Goal: Task Accomplishment & Management: Use online tool/utility

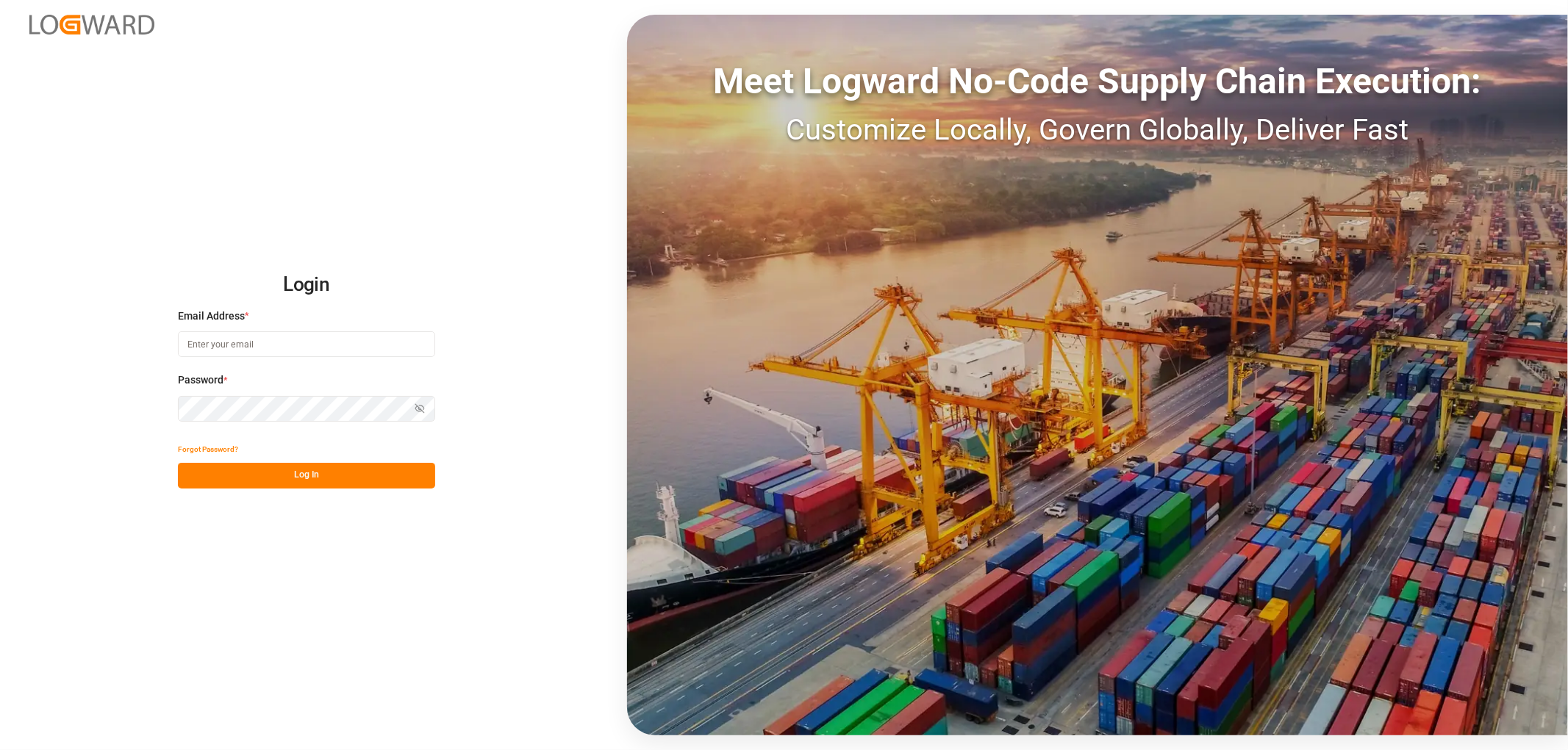
type input "[EMAIL_ADDRESS][DOMAIN_NAME]"
click at [301, 478] on button "Log In" at bounding box center [306, 476] width 257 height 26
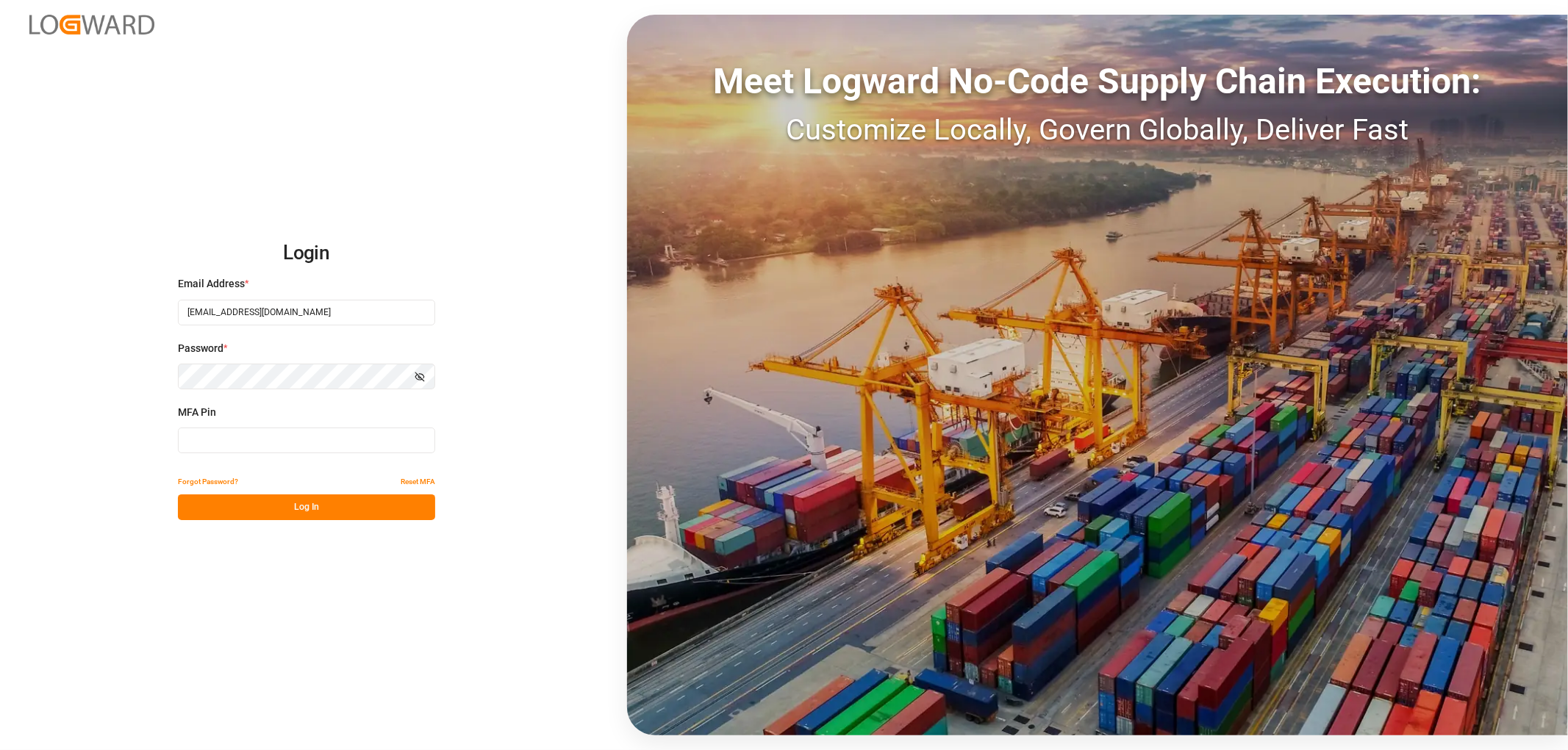
click at [273, 442] on input at bounding box center [306, 441] width 257 height 26
click at [193, 439] on input at bounding box center [306, 441] width 257 height 26
type input "075987"
click at [282, 508] on button "Log In" at bounding box center [306, 508] width 257 height 26
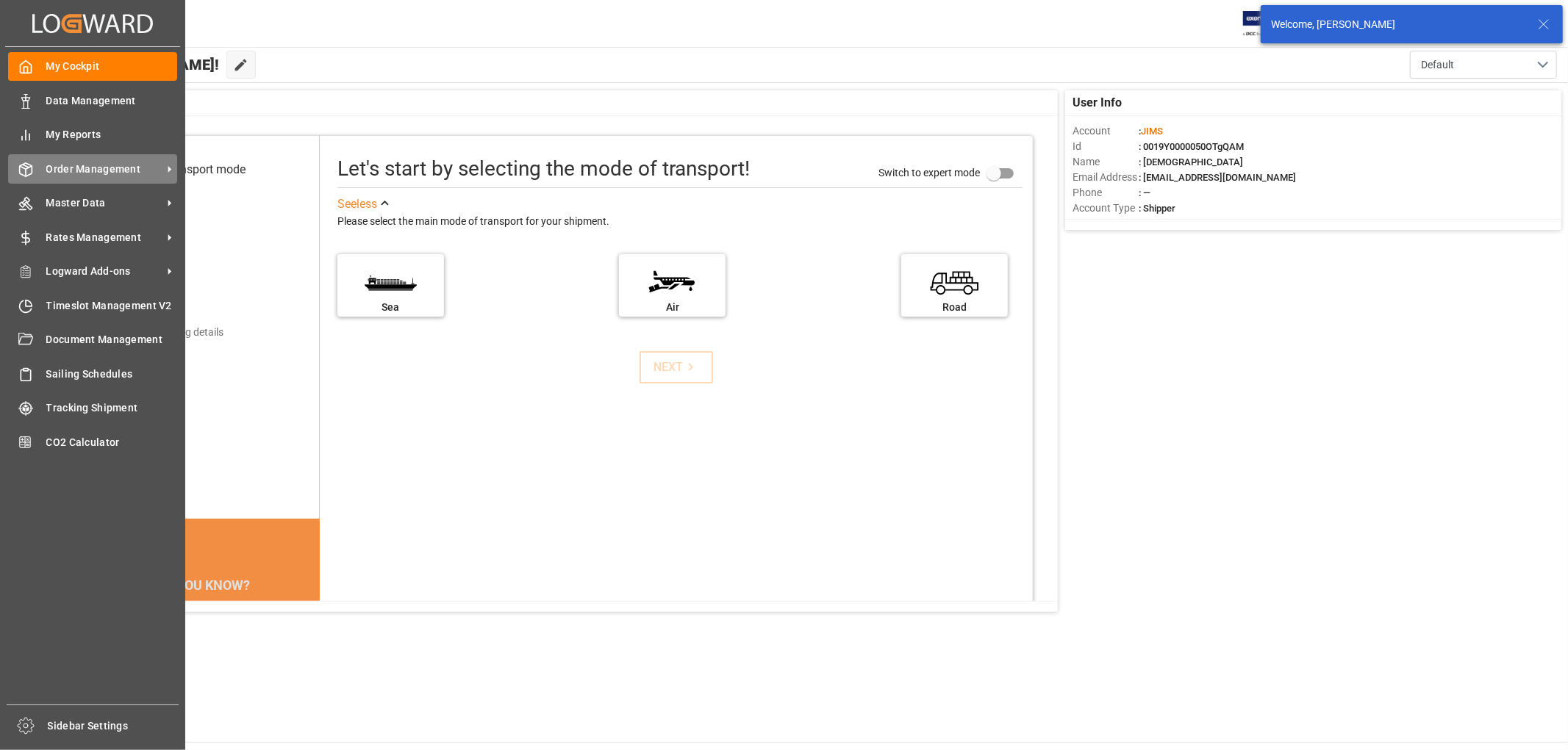
click at [98, 165] on span "Order Management" at bounding box center [104, 169] width 116 height 15
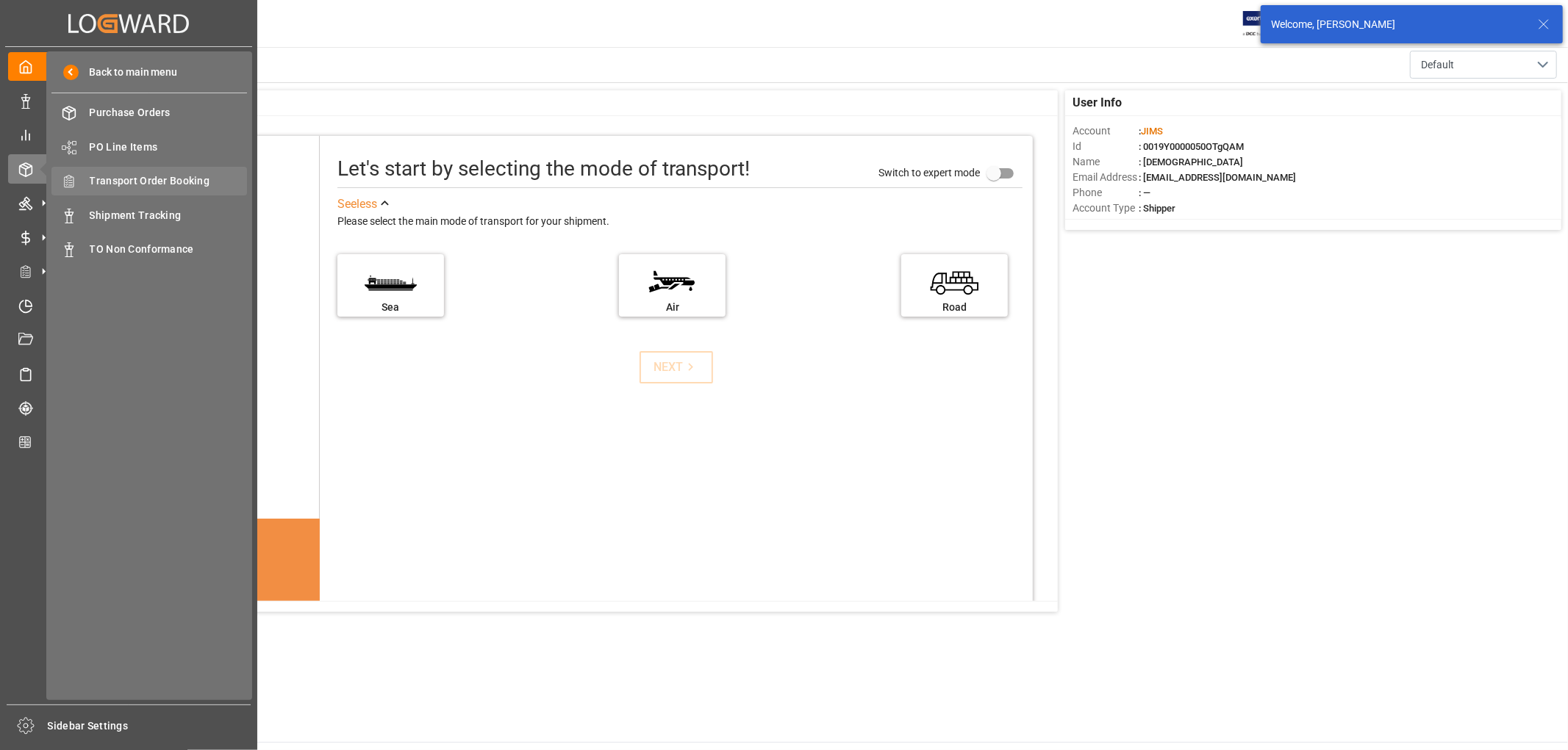
click at [174, 183] on span "Transport Order Booking" at bounding box center [169, 181] width 158 height 15
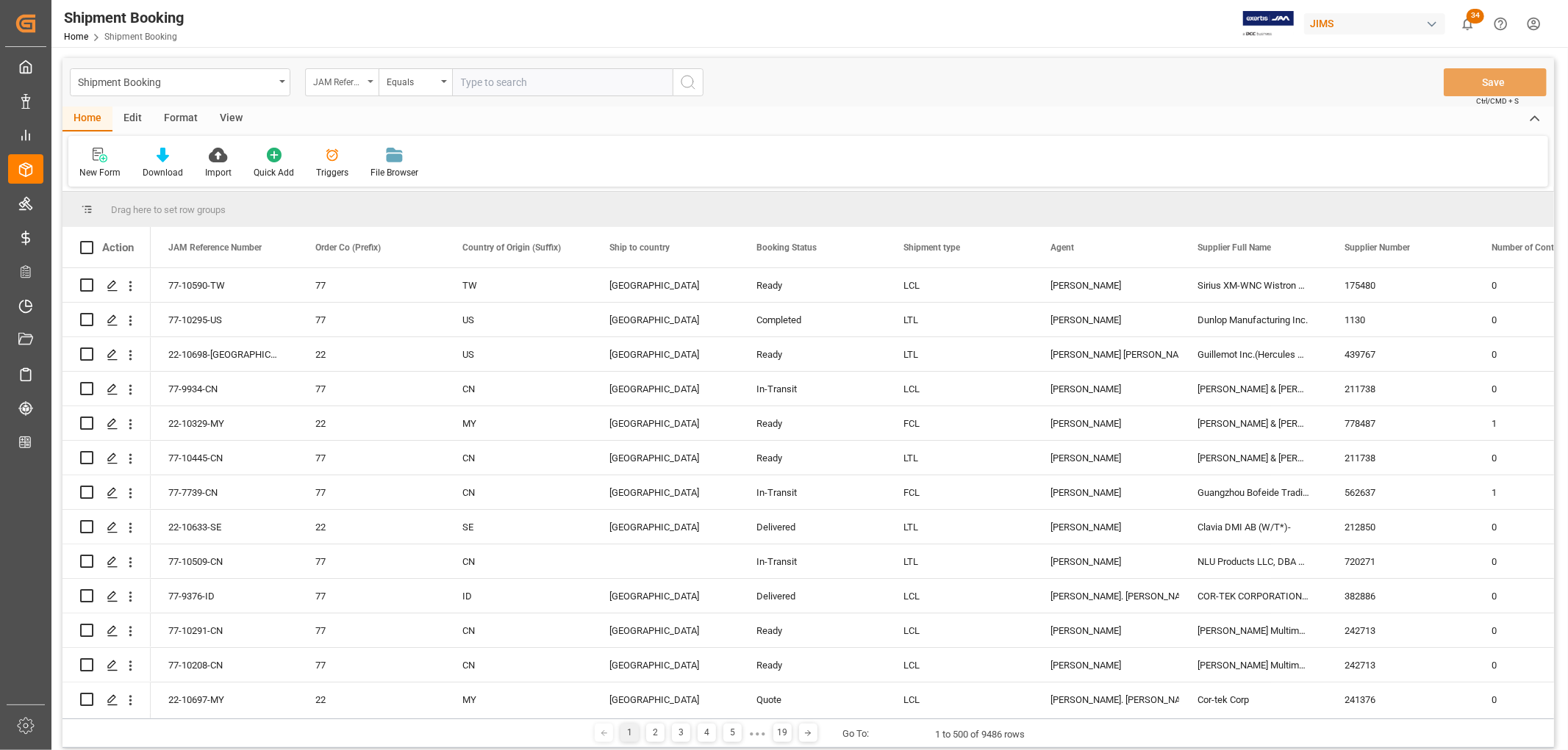
click at [371, 80] on icon "open menu" at bounding box center [371, 81] width 6 height 3
click at [361, 118] on input "text" at bounding box center [415, 116] width 207 height 24
type input "carrier"
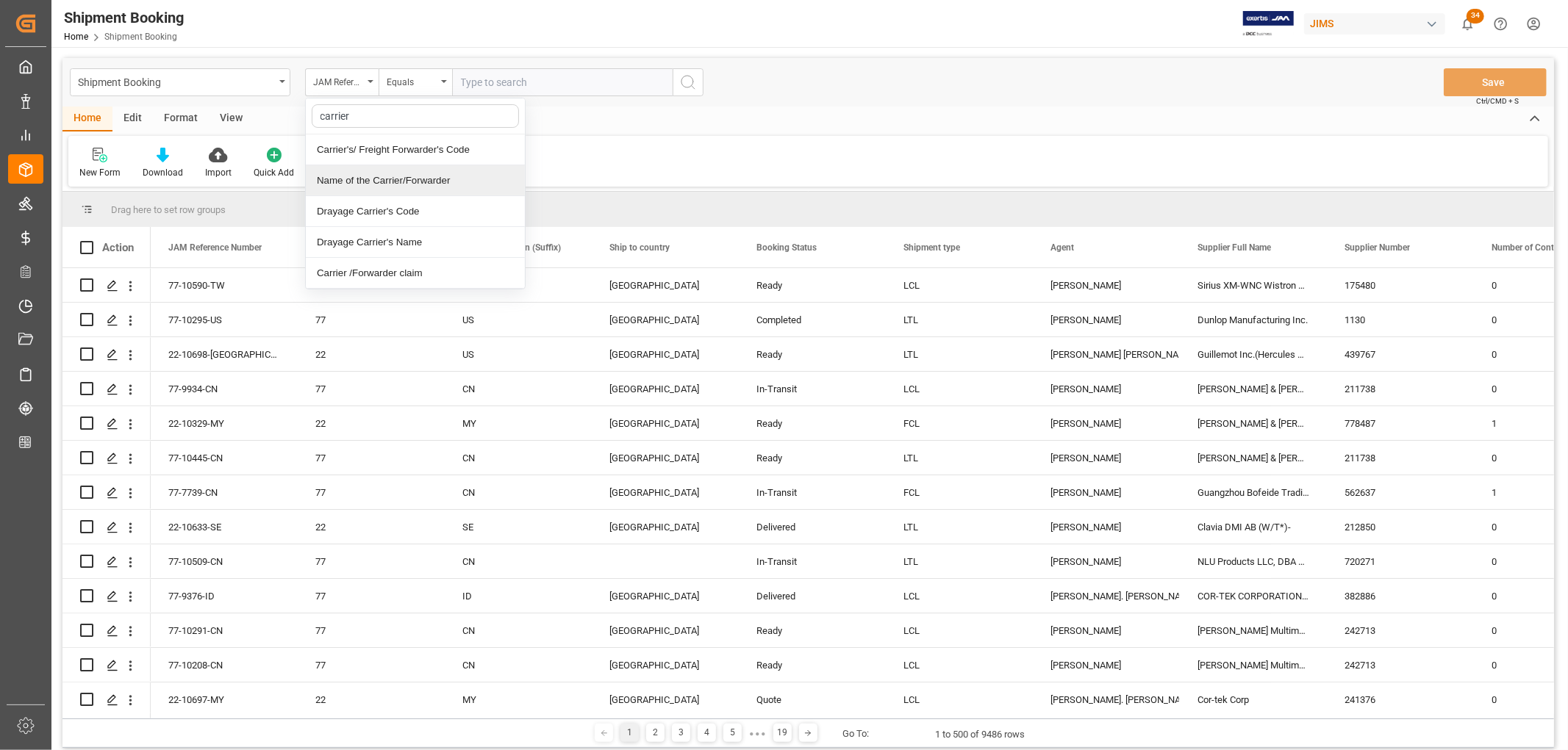
click at [361, 185] on div "Name of the Carrier/Forwarder" at bounding box center [416, 181] width 219 height 31
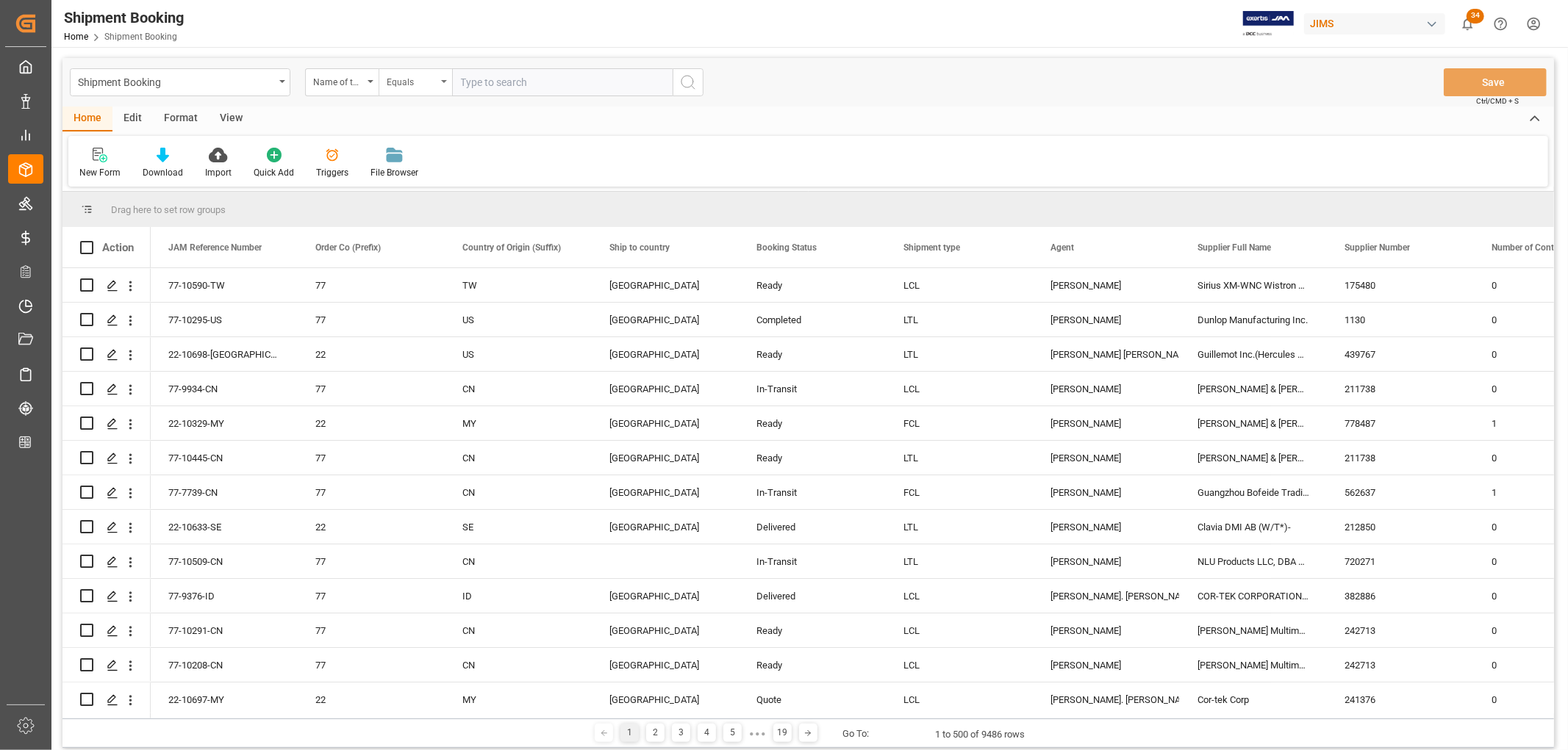
click at [401, 81] on div "Equals" at bounding box center [411, 81] width 50 height 17
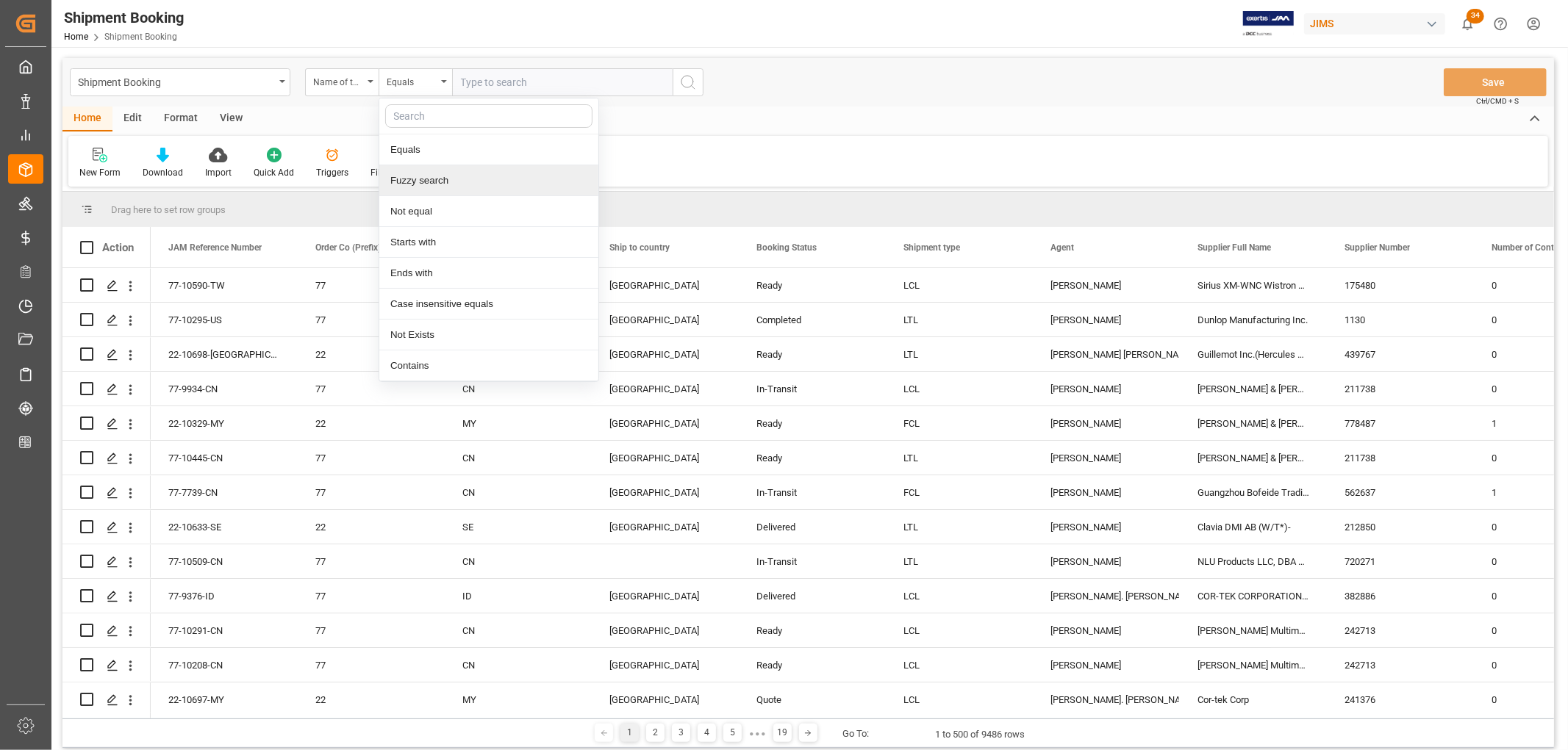
click at [409, 184] on div "Fuzzy search" at bounding box center [489, 181] width 219 height 31
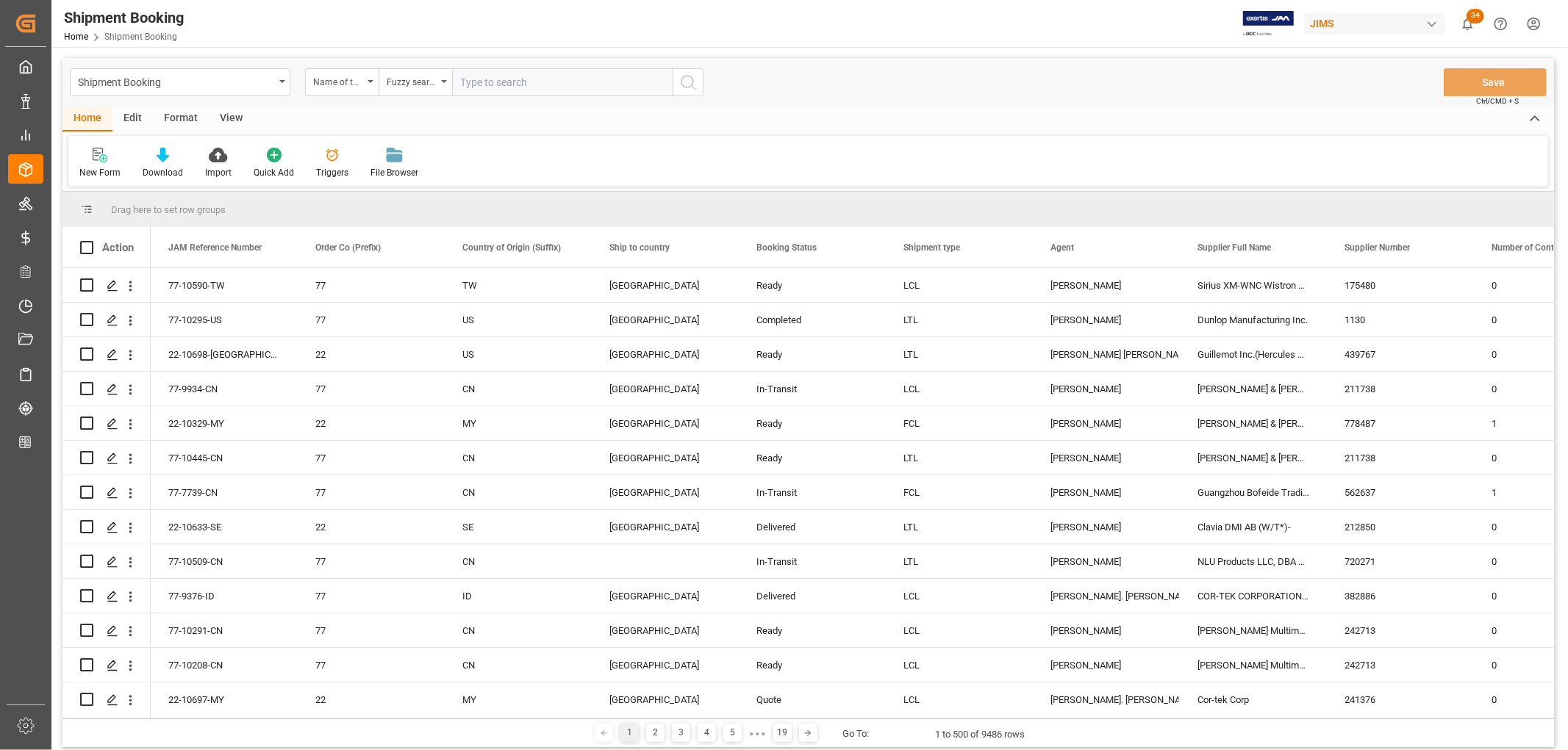
click at [519, 84] on input "text" at bounding box center [562, 82] width 220 height 28
type input "ch"
click at [689, 87] on circle "search button" at bounding box center [687, 81] width 12 height 12
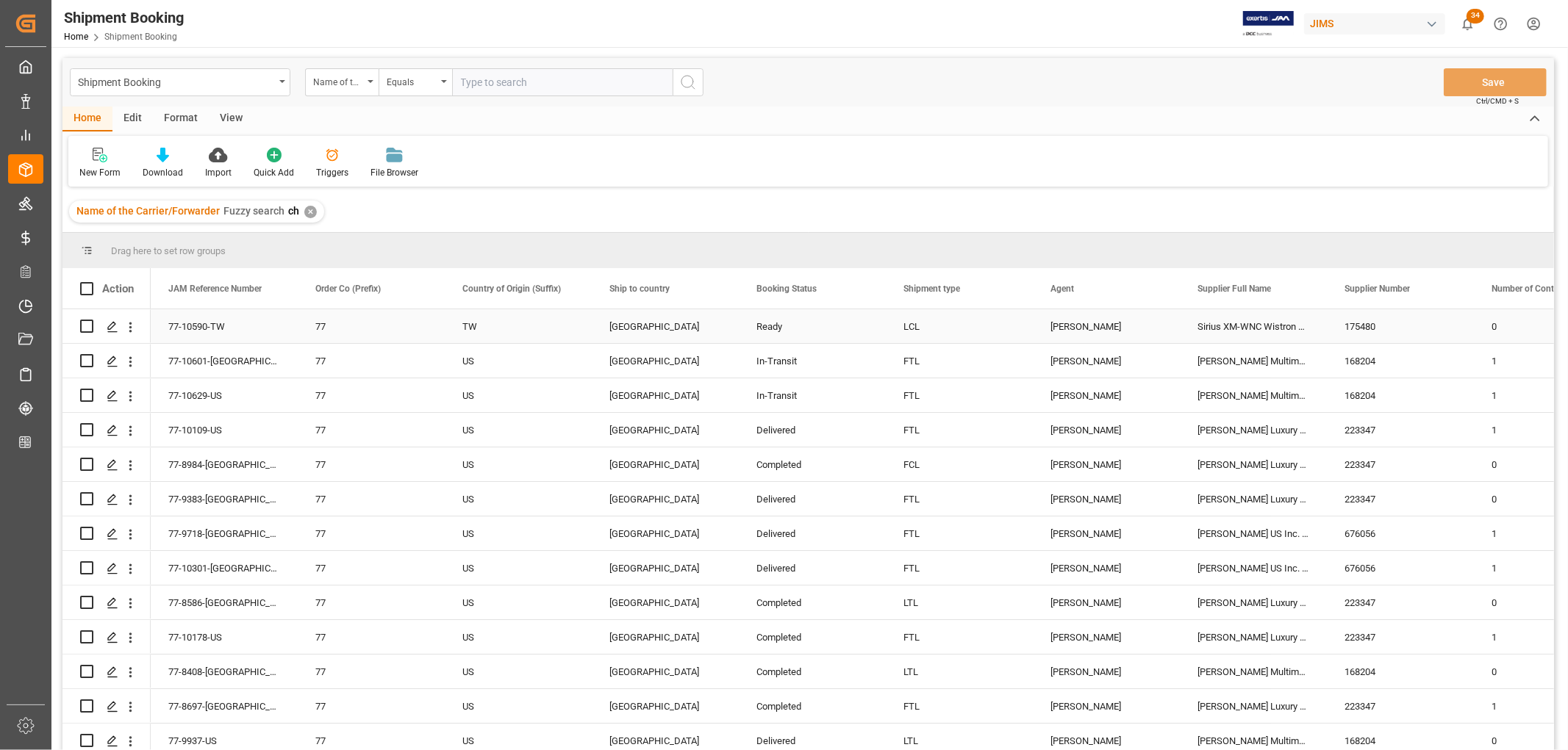
click at [1256, 332] on div "Sirius XM-WNC Wistron NeWeb" at bounding box center [1253, 326] width 147 height 34
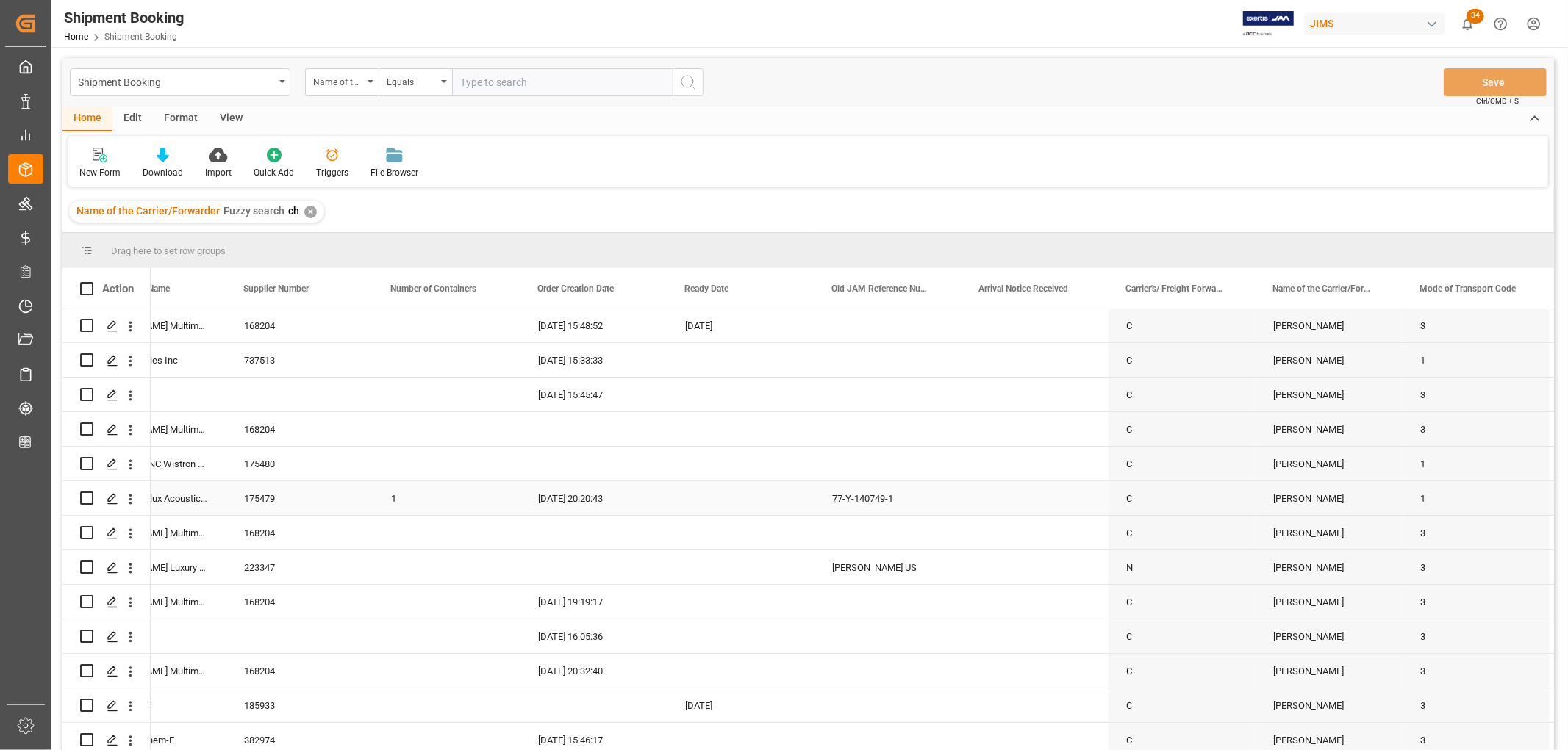
scroll to position [4877, 0]
click at [1191, 667] on div "C" at bounding box center [1182, 668] width 147 height 34
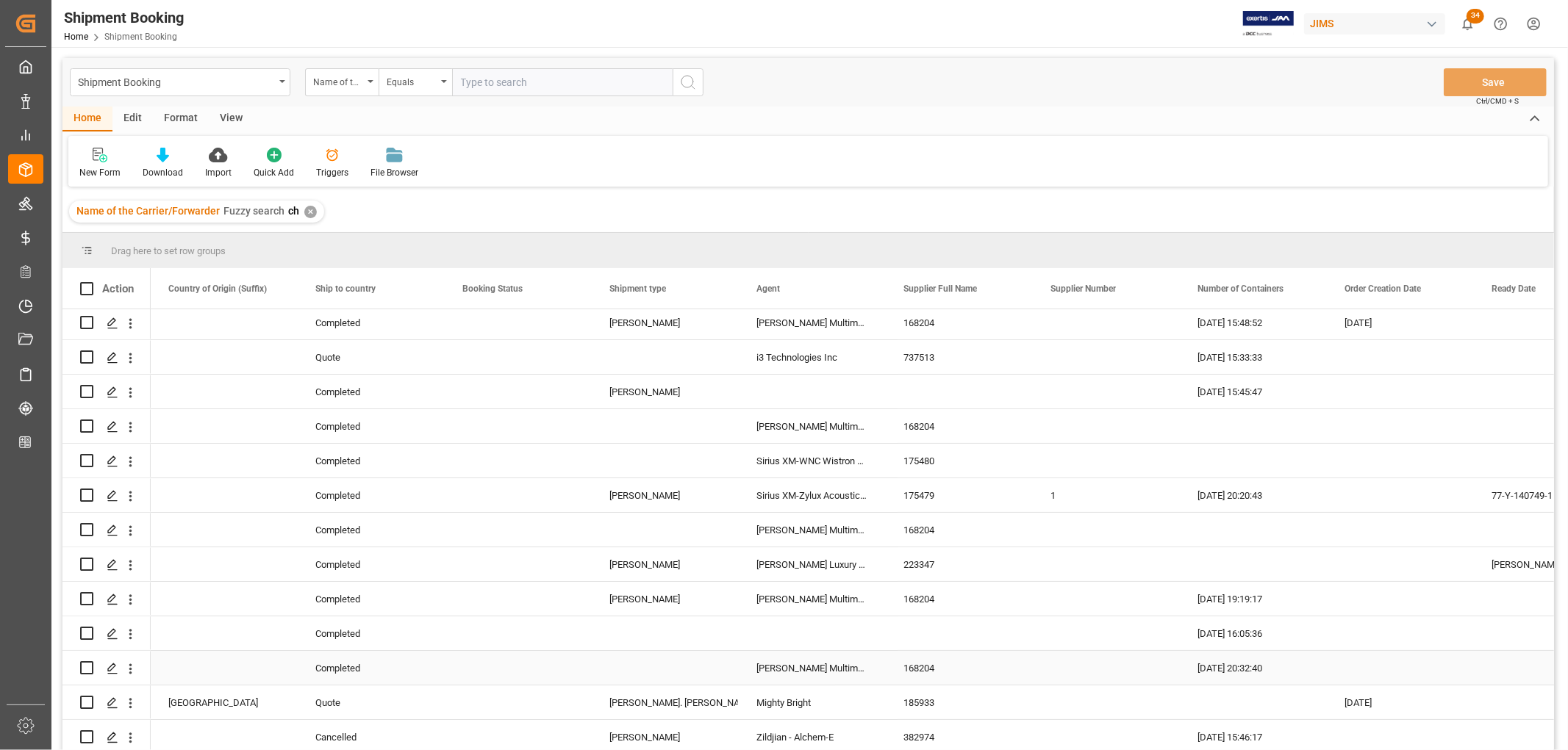
scroll to position [0, 294]
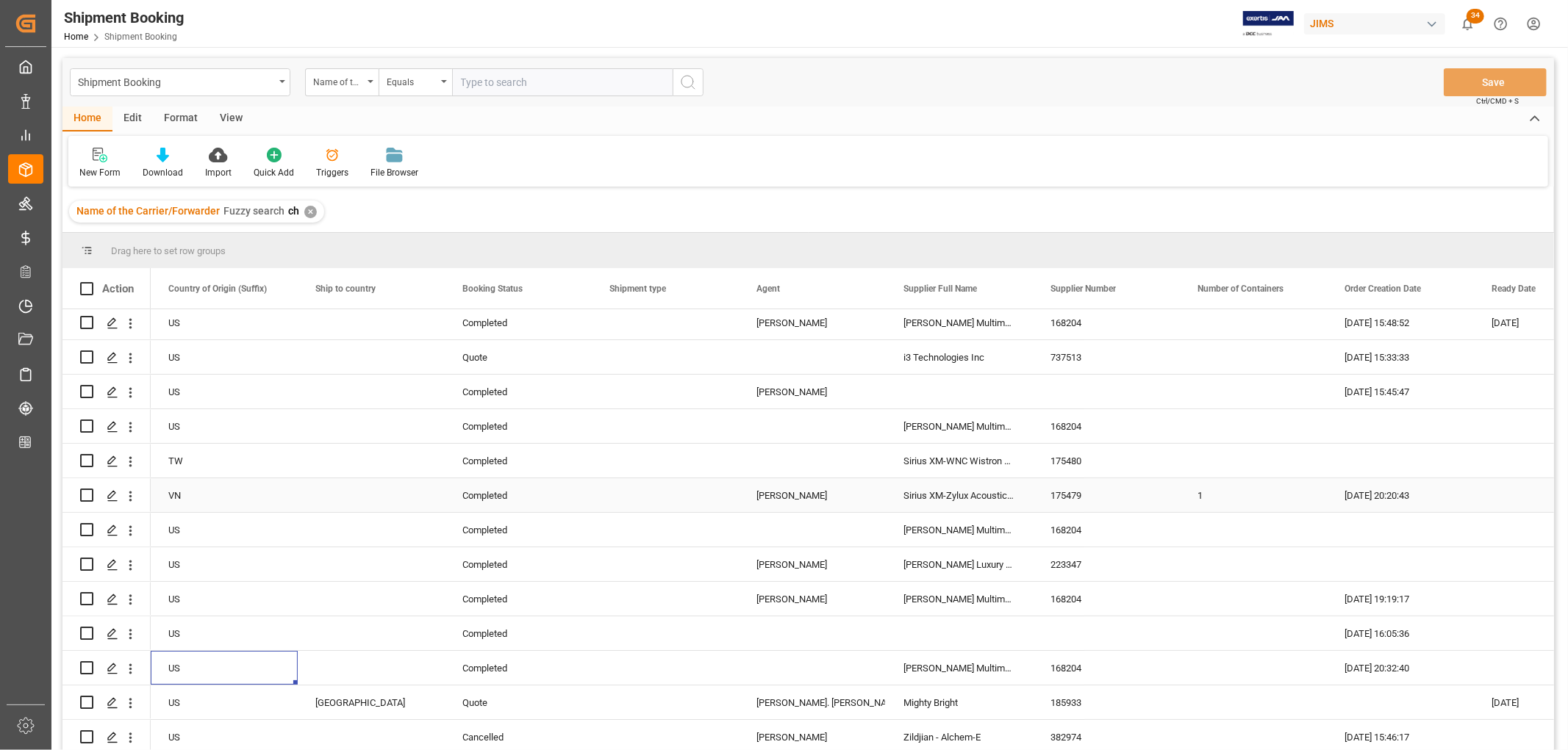
click at [786, 489] on div "[PERSON_NAME]" at bounding box center [812, 496] width 112 height 34
click at [860, 288] on span at bounding box center [861, 288] width 13 height 13
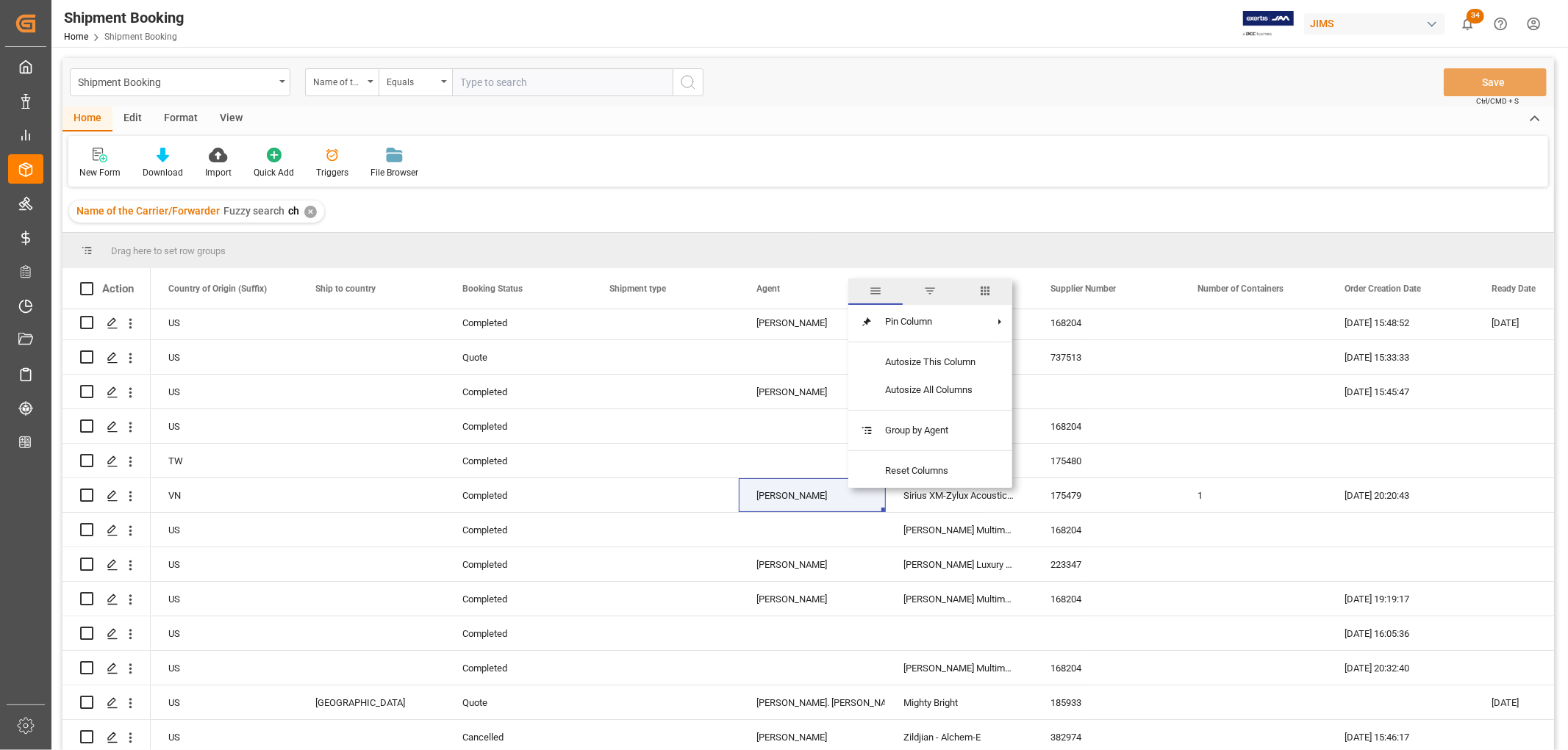
click at [930, 288] on span "filter" at bounding box center [930, 291] width 13 height 13
type input "[PERSON_NAME]"
click at [937, 416] on button "Apply" at bounding box center [947, 413] width 27 height 15
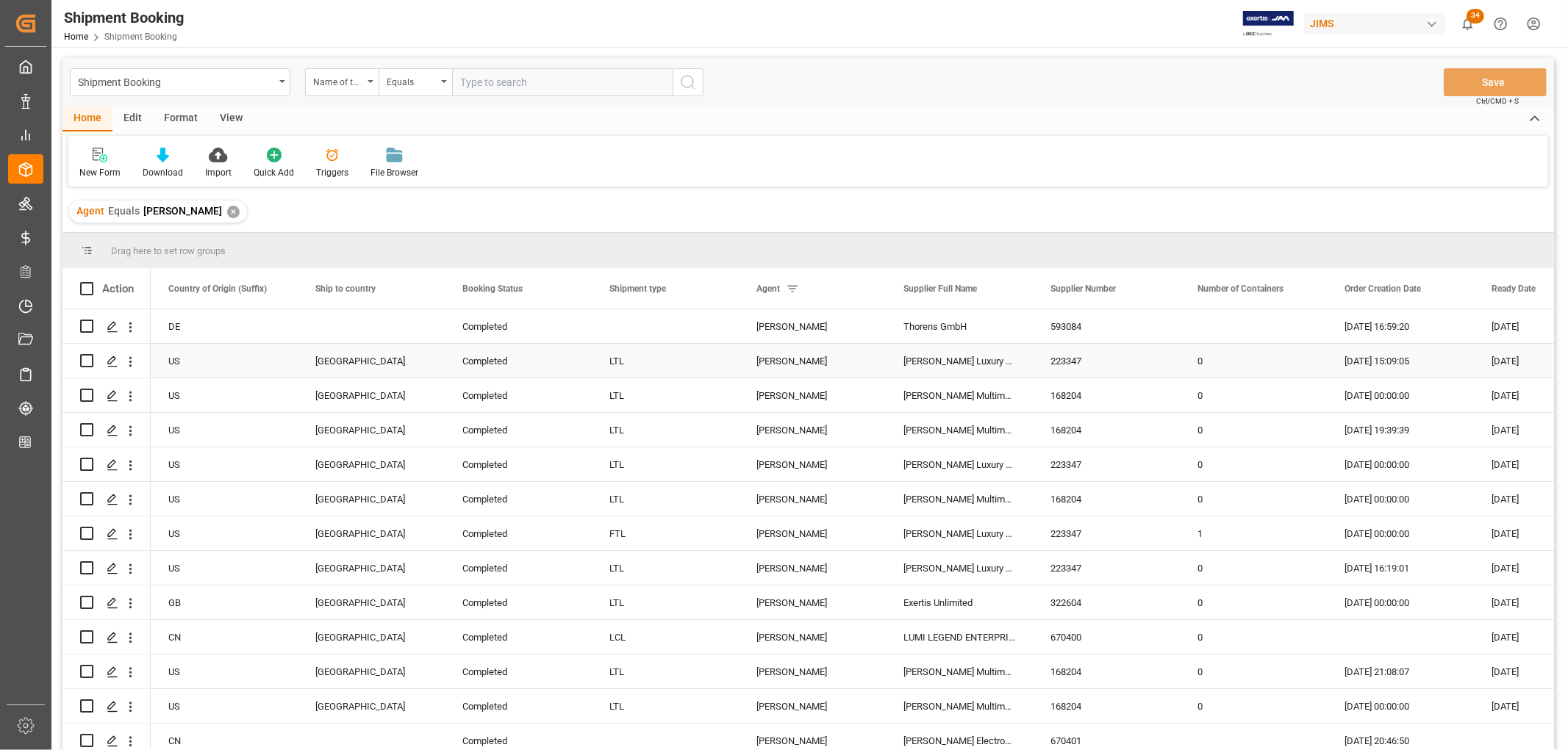
click at [1367, 363] on div "[DATE] 15:09:05" at bounding box center [1401, 360] width 147 height 34
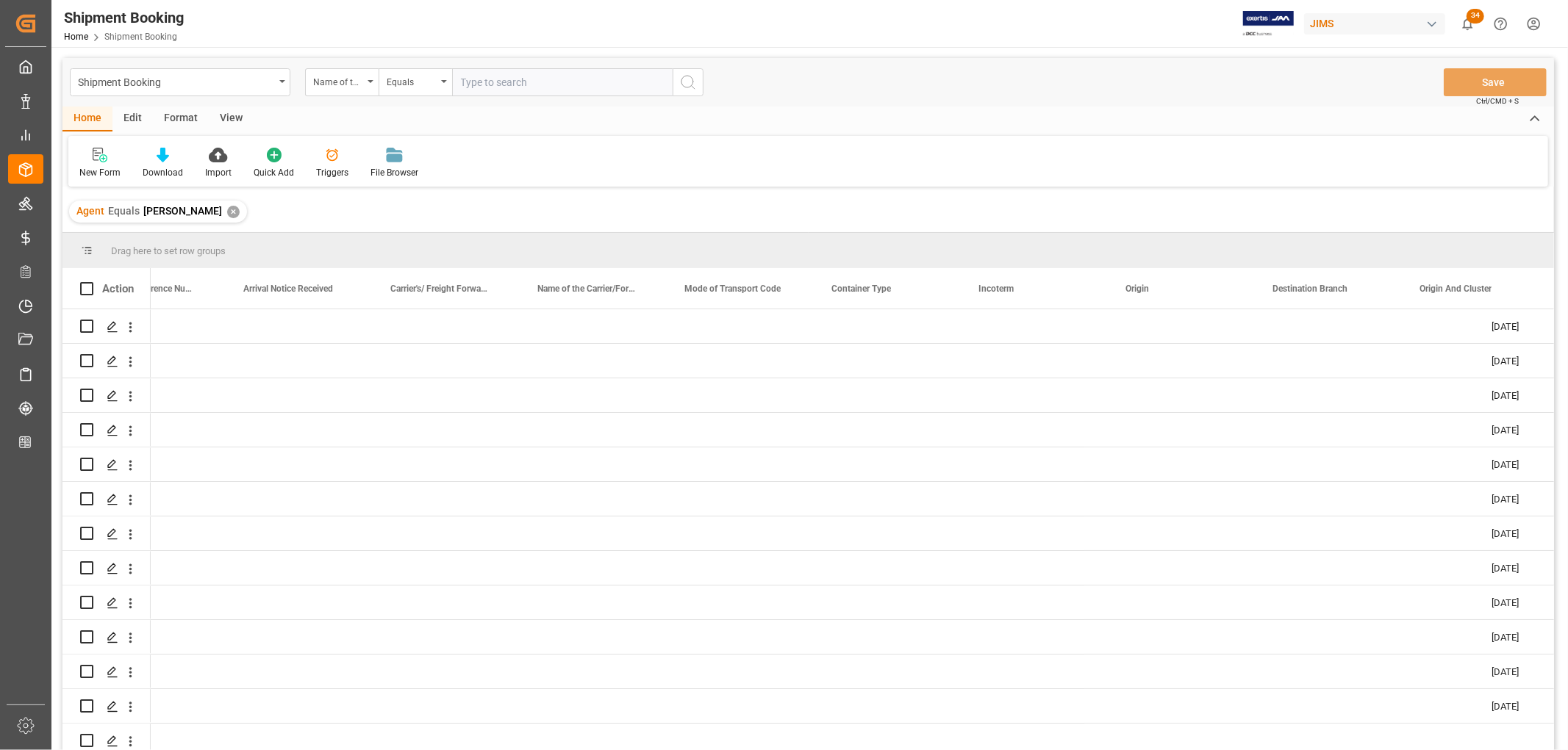
scroll to position [0, 1836]
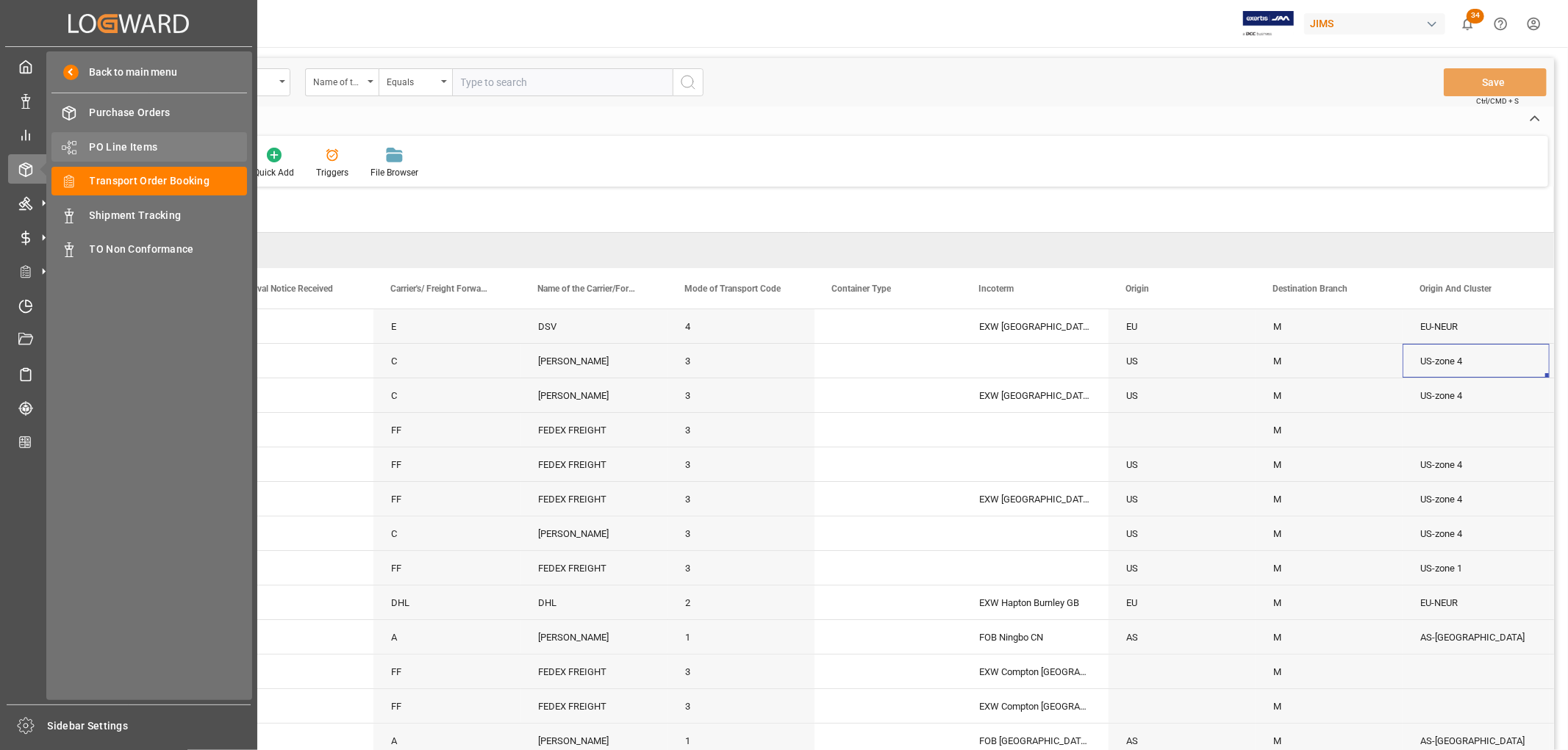
click at [136, 143] on span "PO Line Items" at bounding box center [169, 147] width 158 height 15
